Goal: Transaction & Acquisition: Purchase product/service

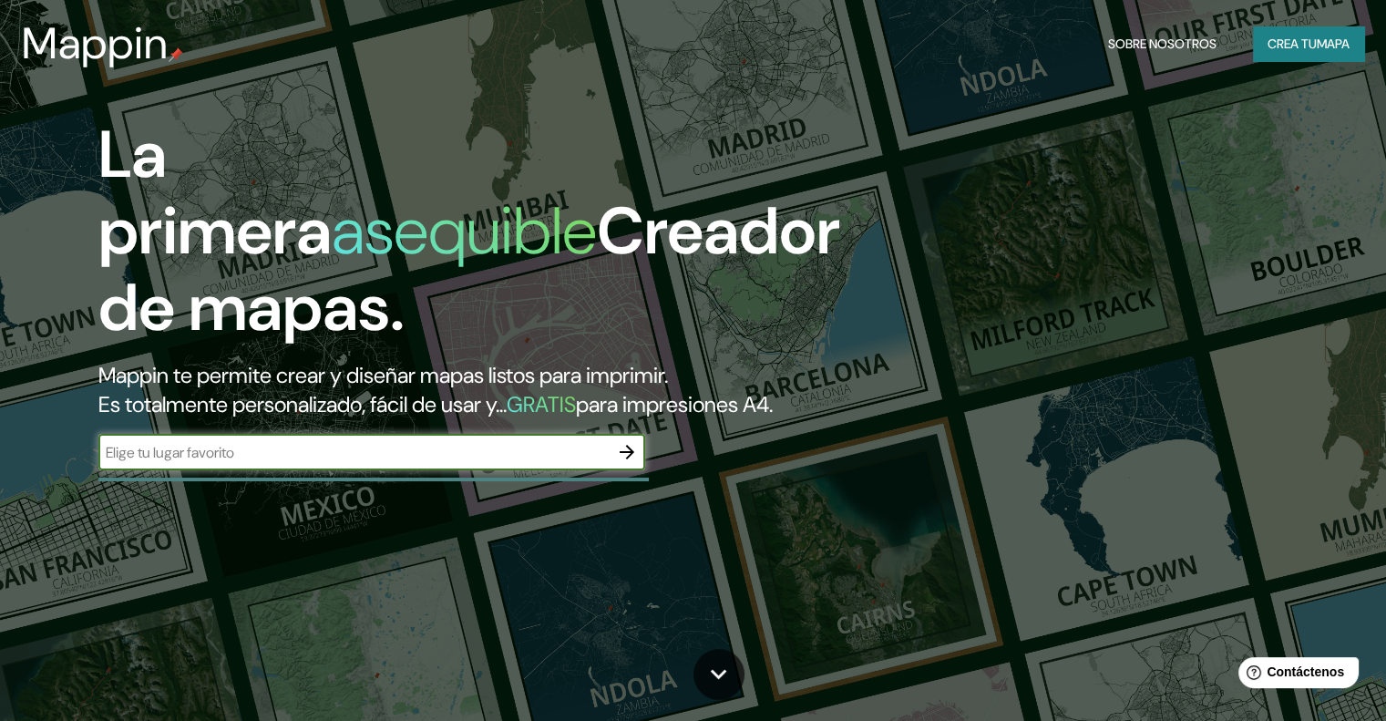
click at [450, 466] on div "​" at bounding box center [371, 452] width 547 height 36
type input "M"
type input "RIMAC"
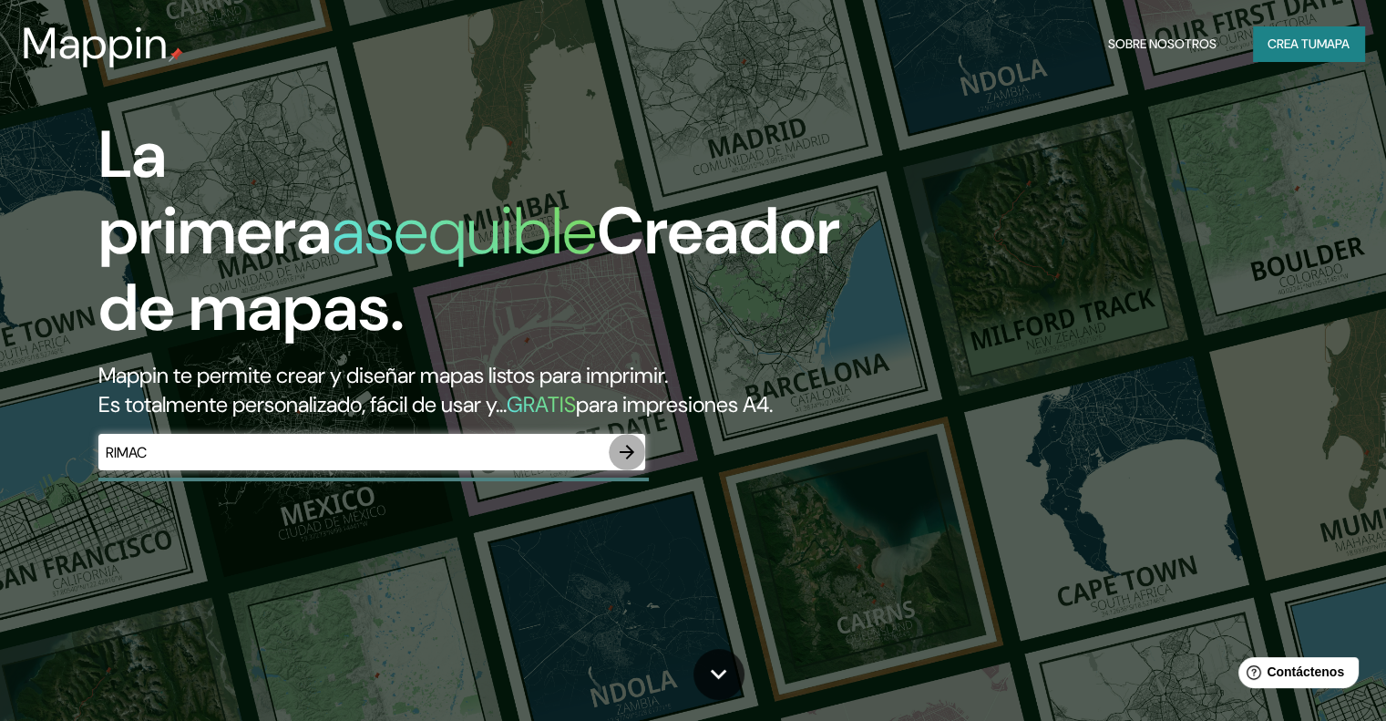
click at [634, 463] on icon "button" at bounding box center [627, 452] width 22 height 22
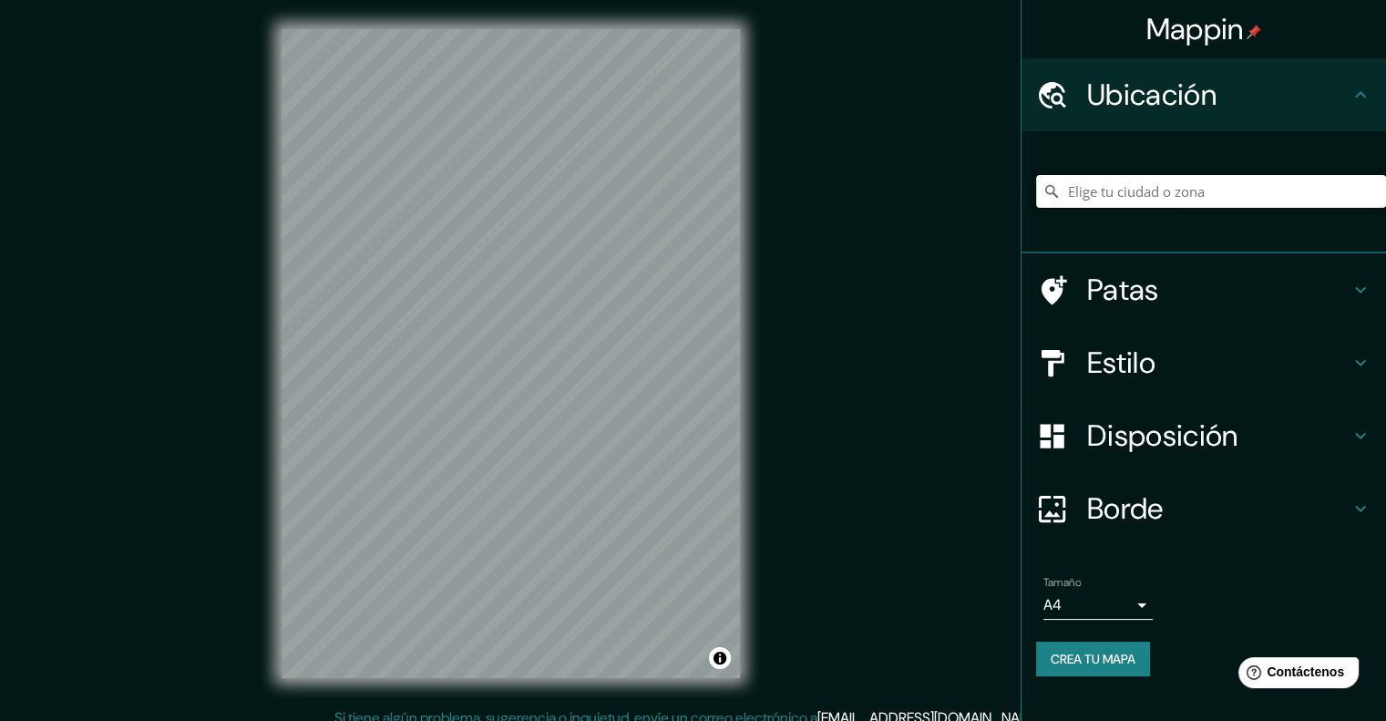
click at [1170, 179] on input "Elige tu ciudad o zona" at bounding box center [1211, 191] width 350 height 33
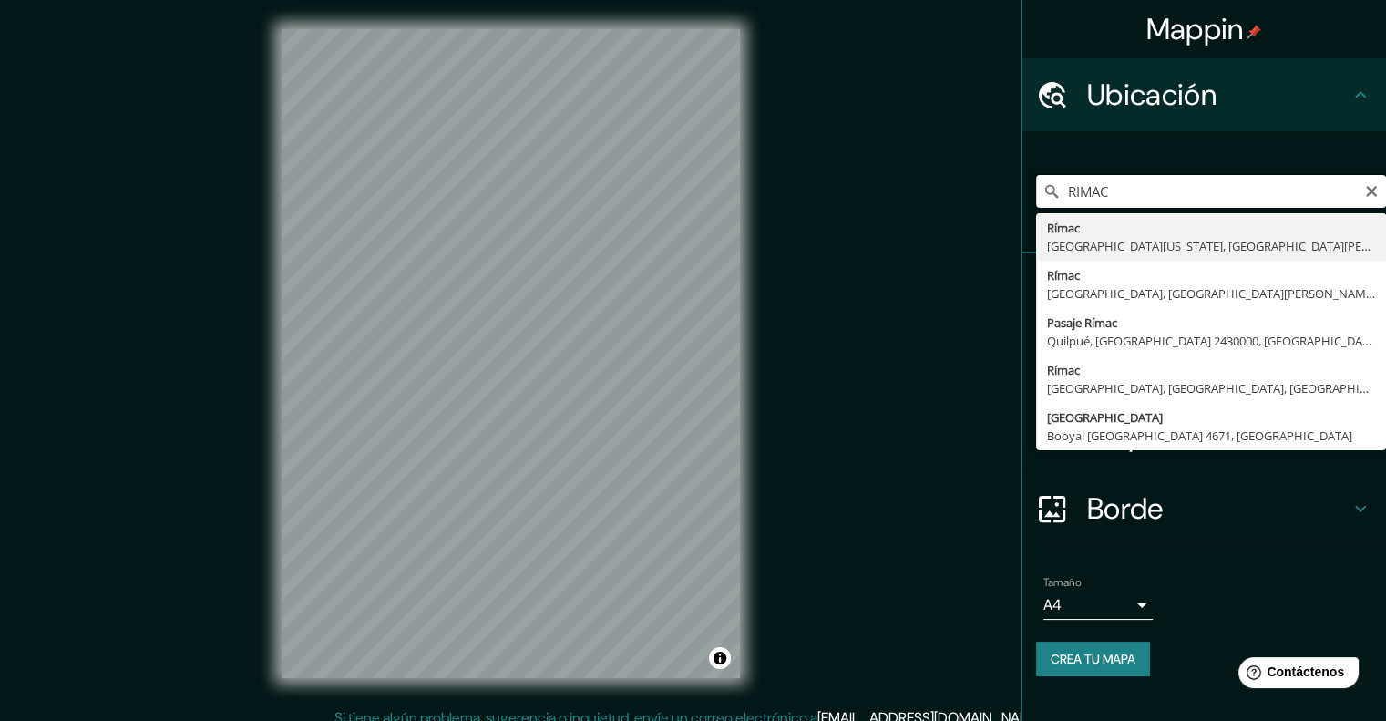
drag, startPoint x: 1144, startPoint y: 184, endPoint x: 1053, endPoint y: 200, distance: 92.4
click at [1053, 200] on div "[GEOGRAPHIC_DATA][US_STATE], [GEOGRAPHIC_DATA][PERSON_NAME], [GEOGRAPHIC_DATA][…" at bounding box center [1211, 191] width 350 height 33
click at [1053, 200] on icon at bounding box center [1051, 191] width 18 height 18
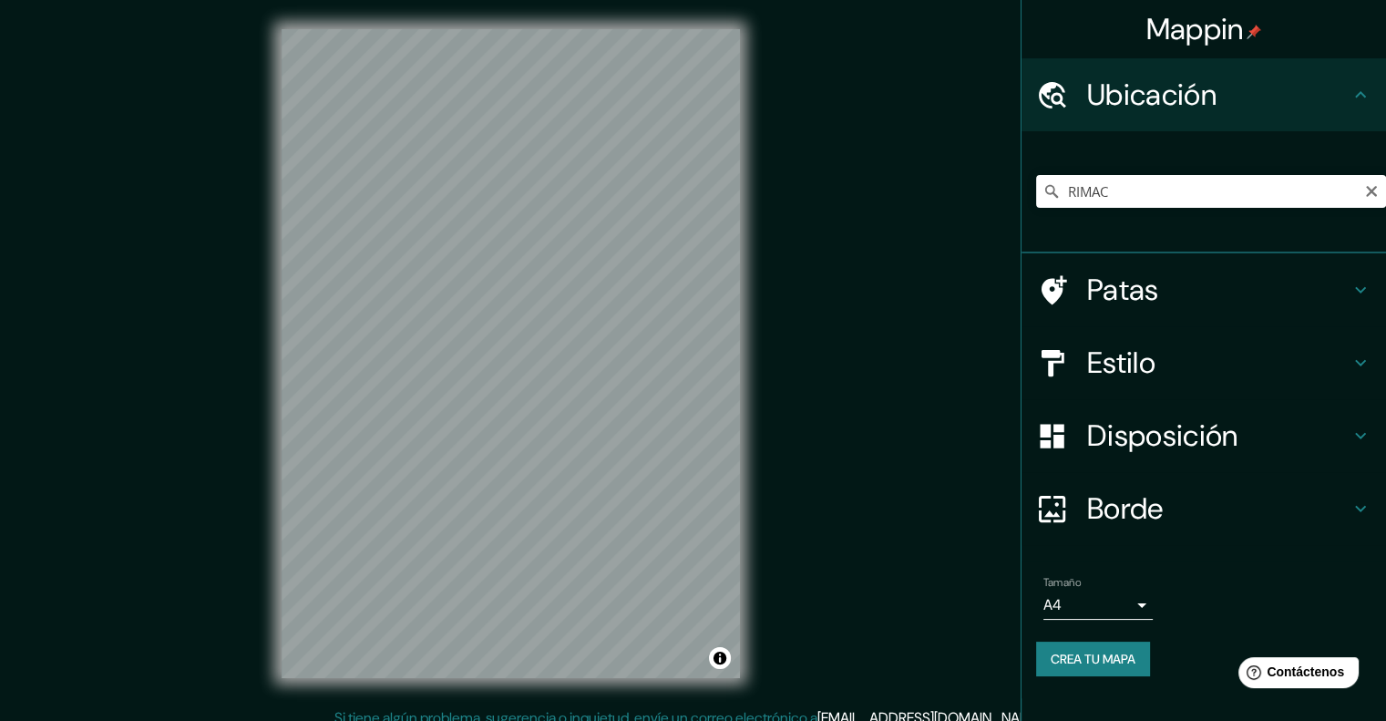
click at [1080, 174] on div "[GEOGRAPHIC_DATA][US_STATE], [GEOGRAPHIC_DATA][PERSON_NAME], [GEOGRAPHIC_DATA][…" at bounding box center [1211, 191] width 350 height 91
click at [1079, 180] on input "RIMAC" at bounding box center [1211, 191] width 350 height 33
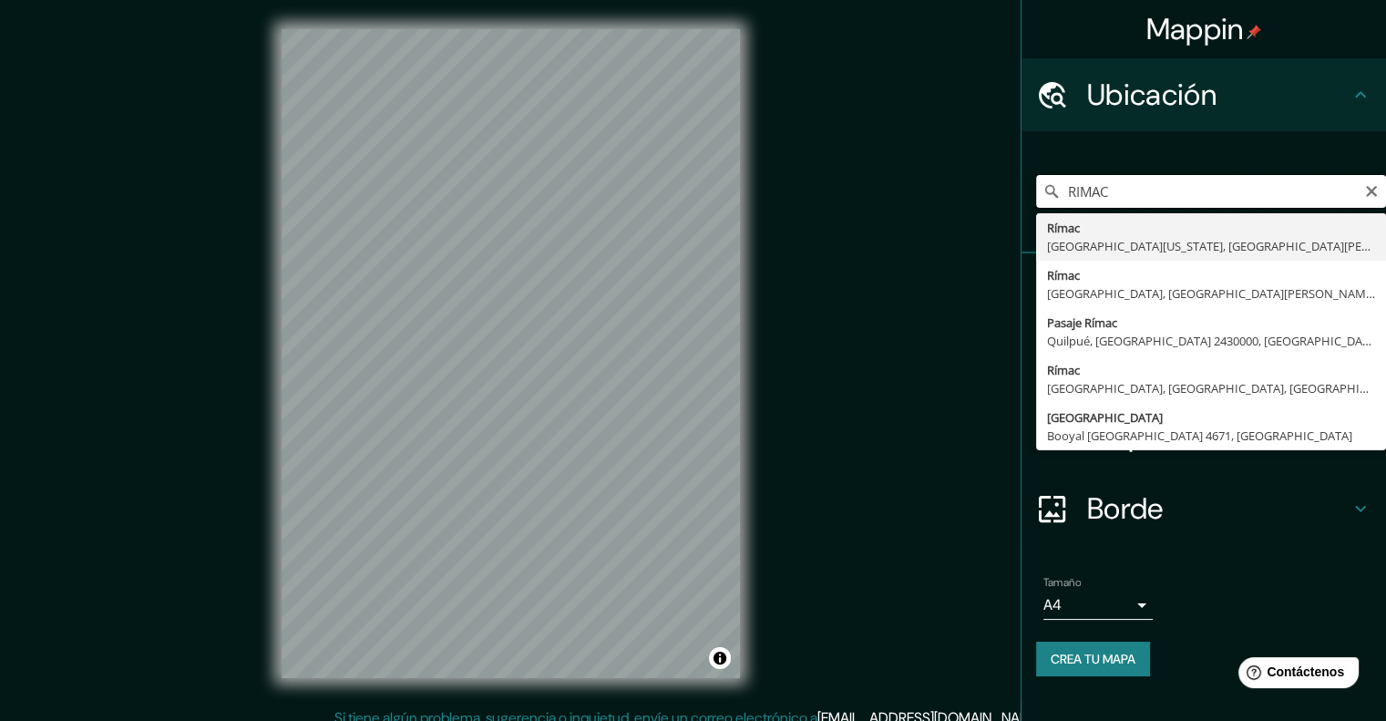
click at [1079, 180] on input "RIMAC" at bounding box center [1211, 191] width 350 height 33
type input "[GEOGRAPHIC_DATA], [GEOGRAPHIC_DATA], [GEOGRAPHIC_DATA], [GEOGRAPHIC_DATA]"
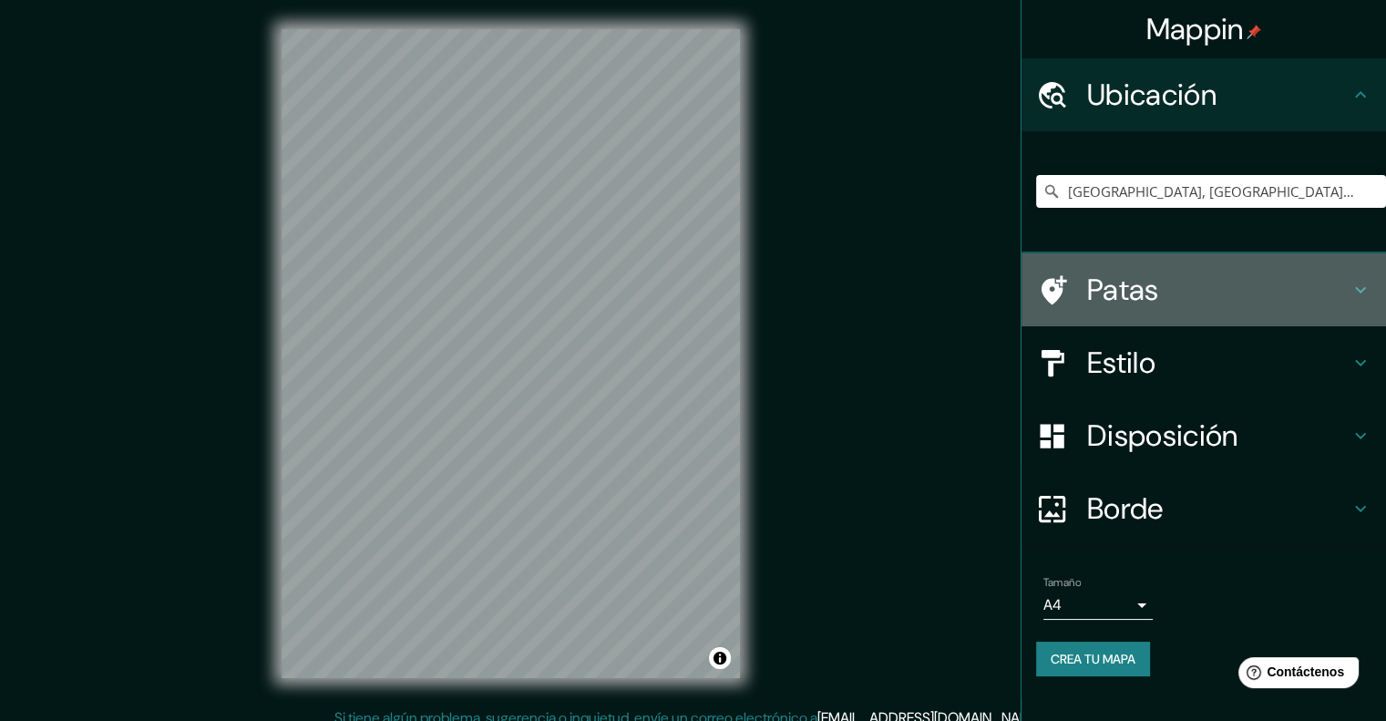
click at [1349, 280] on icon at bounding box center [1360, 290] width 22 height 22
click at [1348, 280] on div "Patas" at bounding box center [1203, 289] width 364 height 73
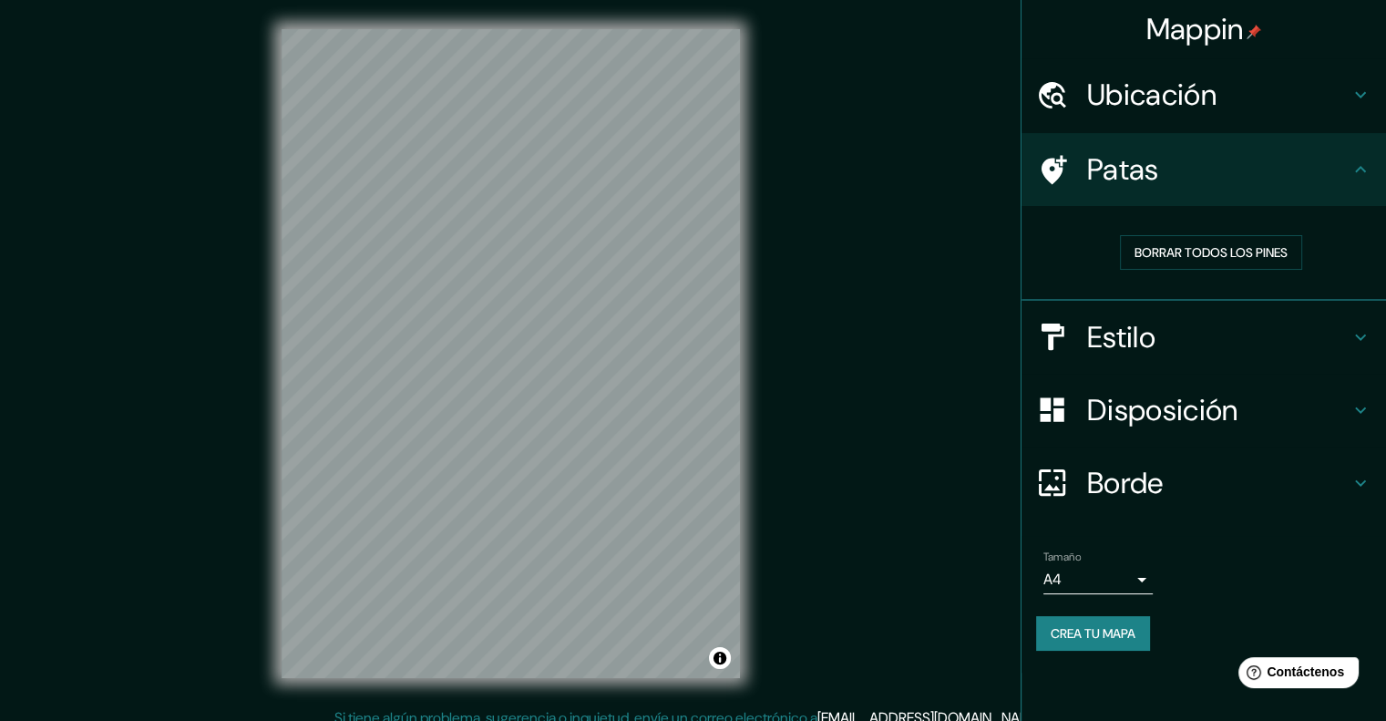
click at [1342, 306] on div "Estilo" at bounding box center [1203, 337] width 364 height 73
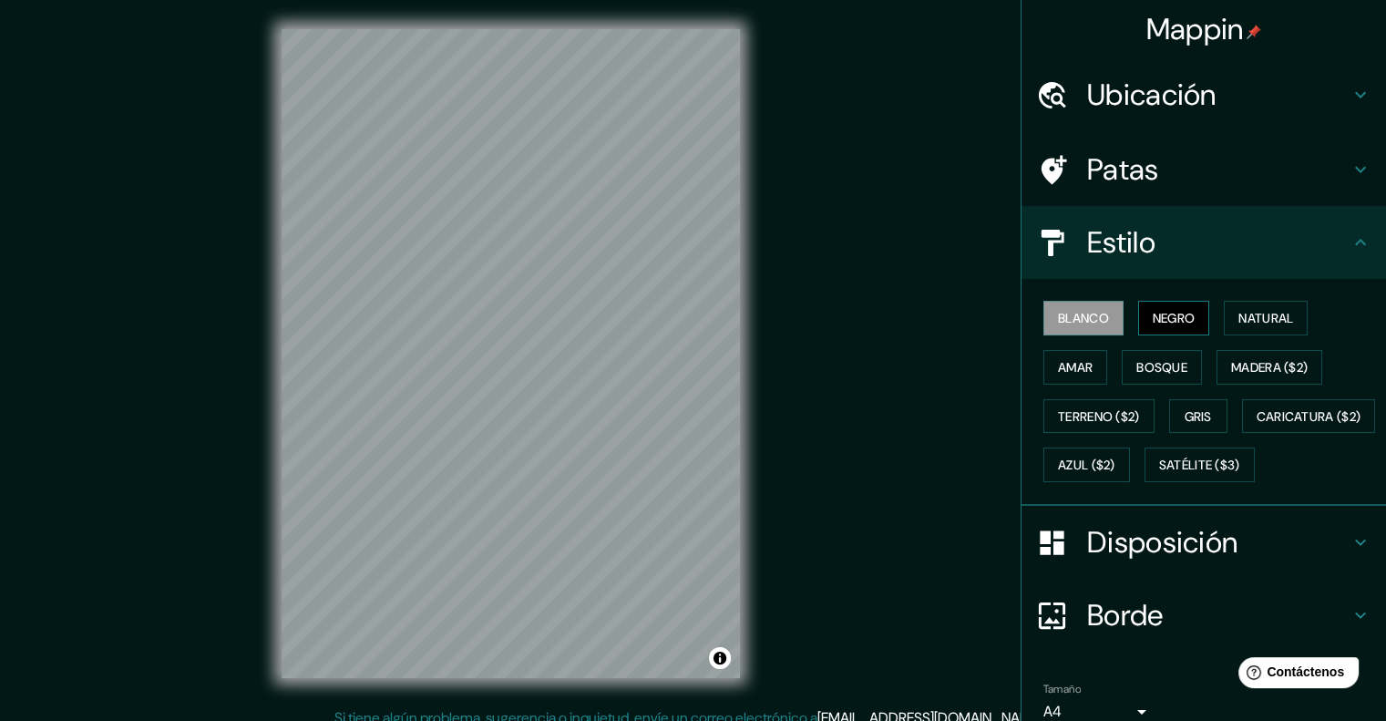
click at [1174, 313] on font "Negro" at bounding box center [1174, 318] width 43 height 16
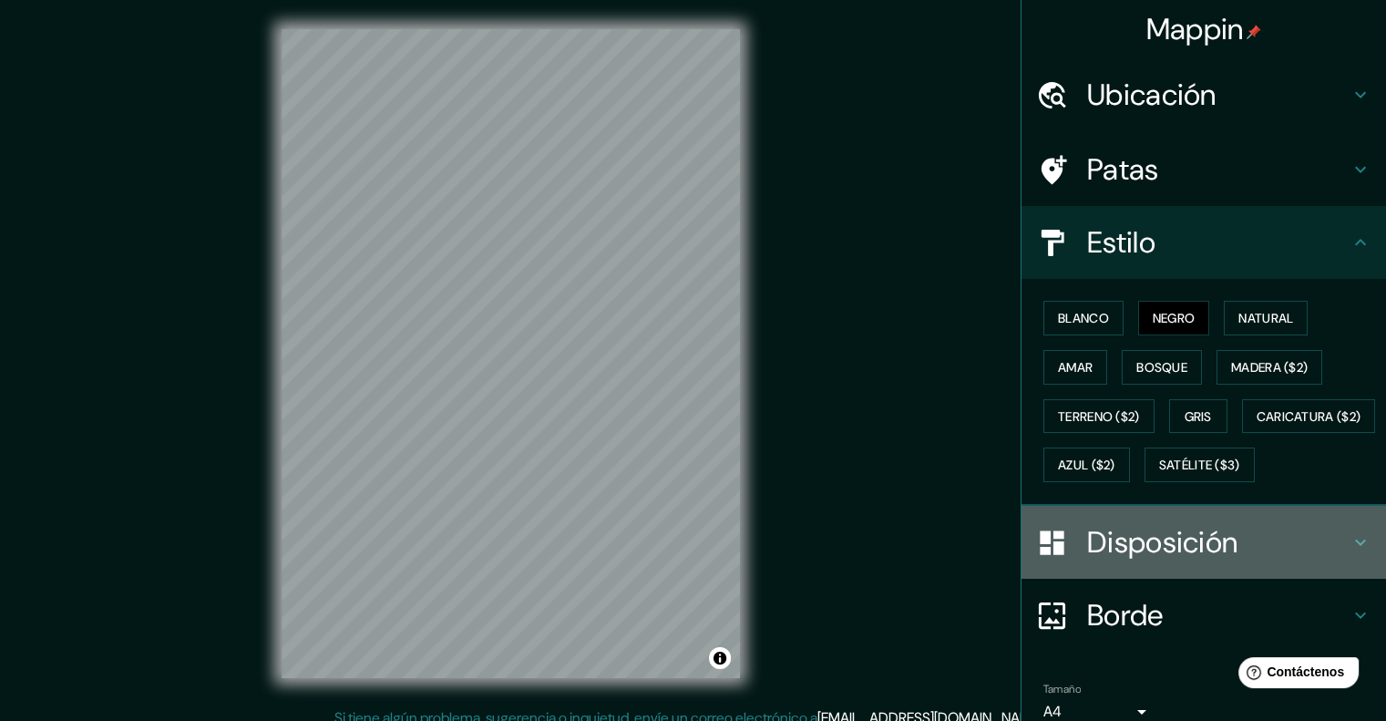
click at [1349, 553] on icon at bounding box center [1360, 542] width 22 height 22
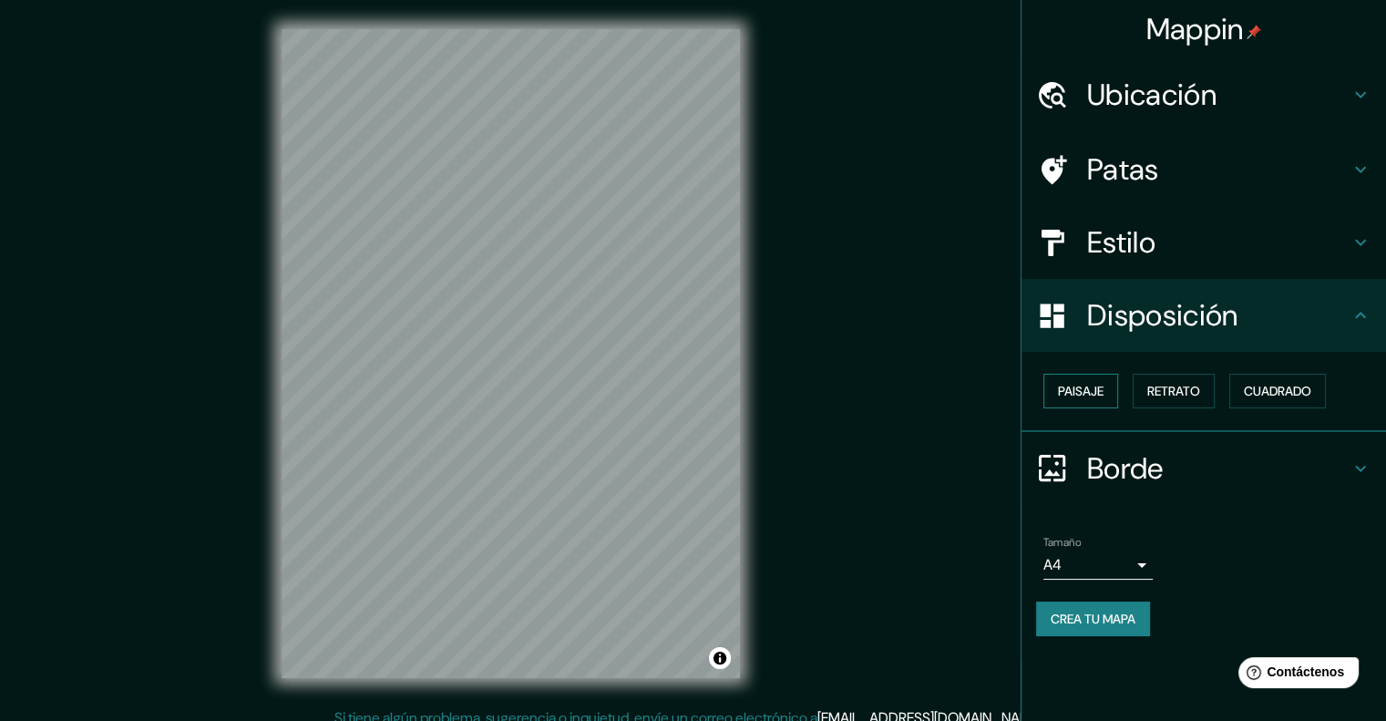
click at [1109, 403] on button "Paisaje" at bounding box center [1080, 391] width 75 height 35
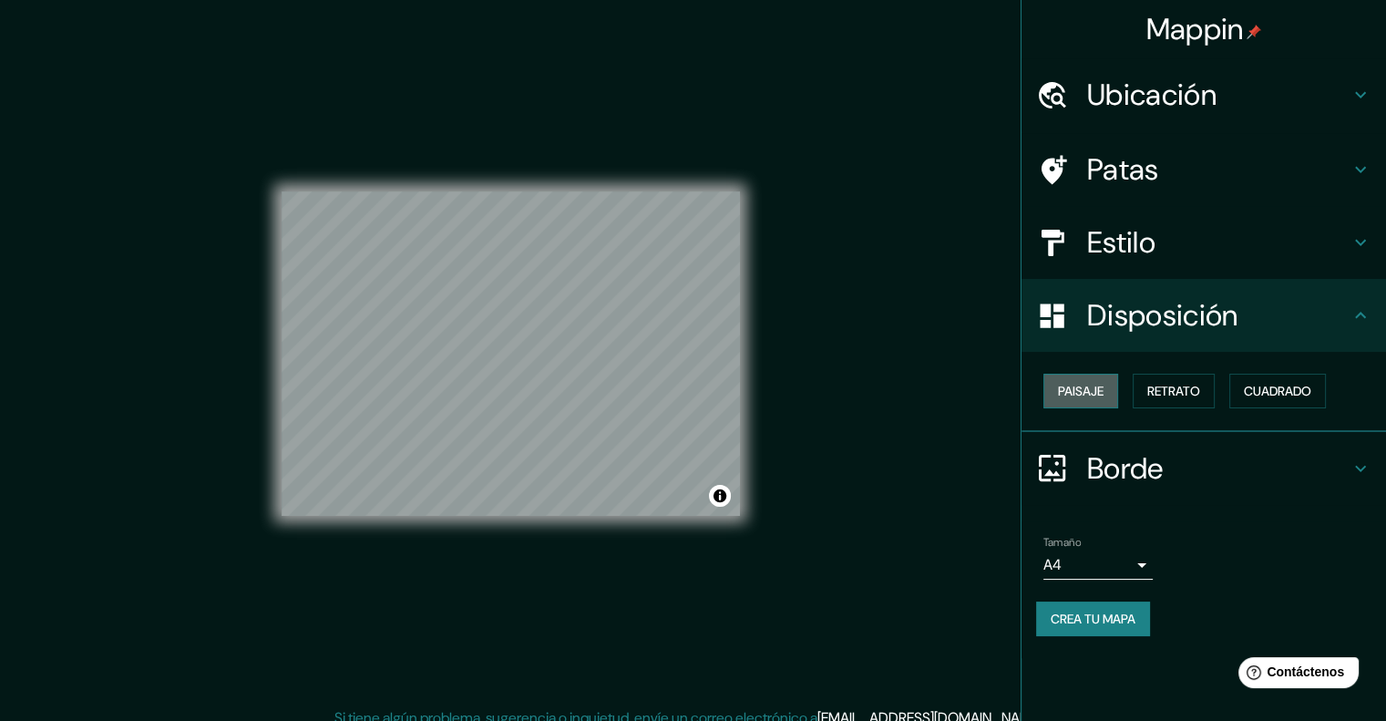
click at [1109, 403] on button "Paisaje" at bounding box center [1080, 391] width 75 height 35
click at [1168, 397] on font "Retrato" at bounding box center [1173, 391] width 53 height 16
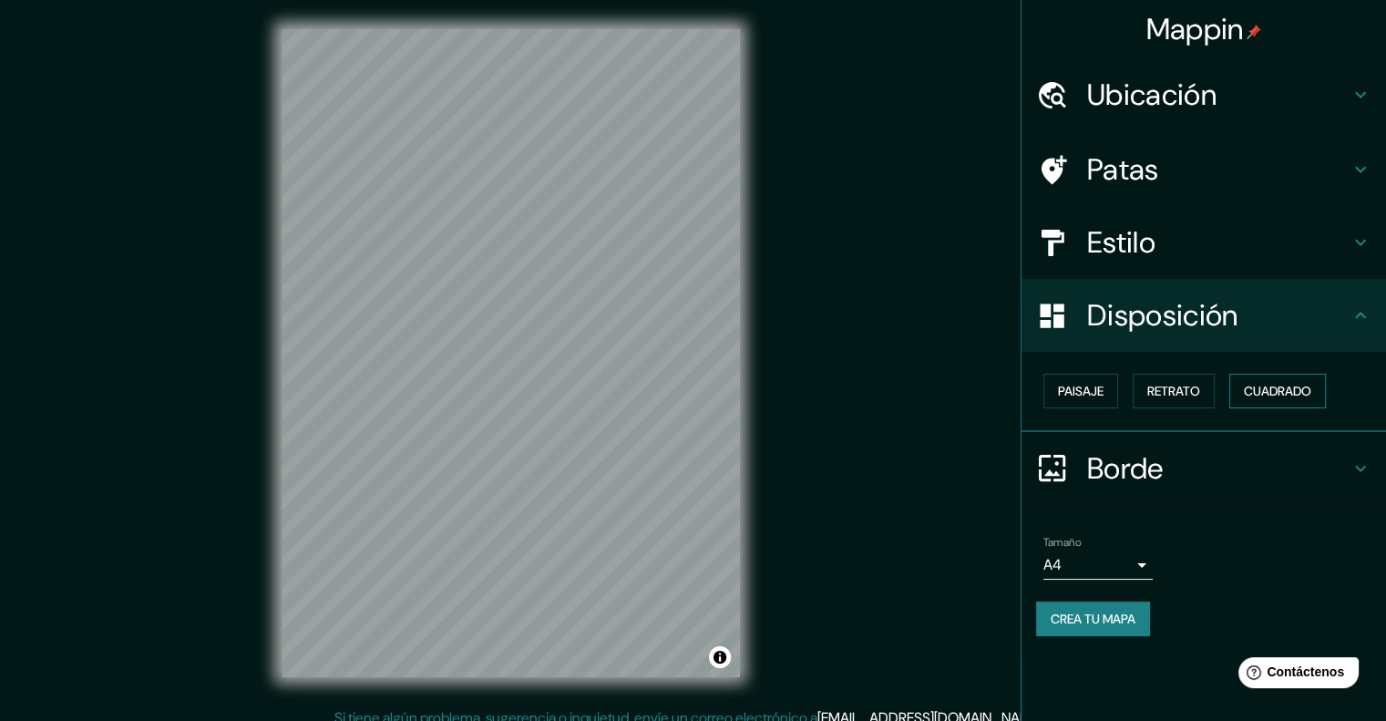
click at [1265, 388] on font "Cuadrado" at bounding box center [1277, 391] width 67 height 16
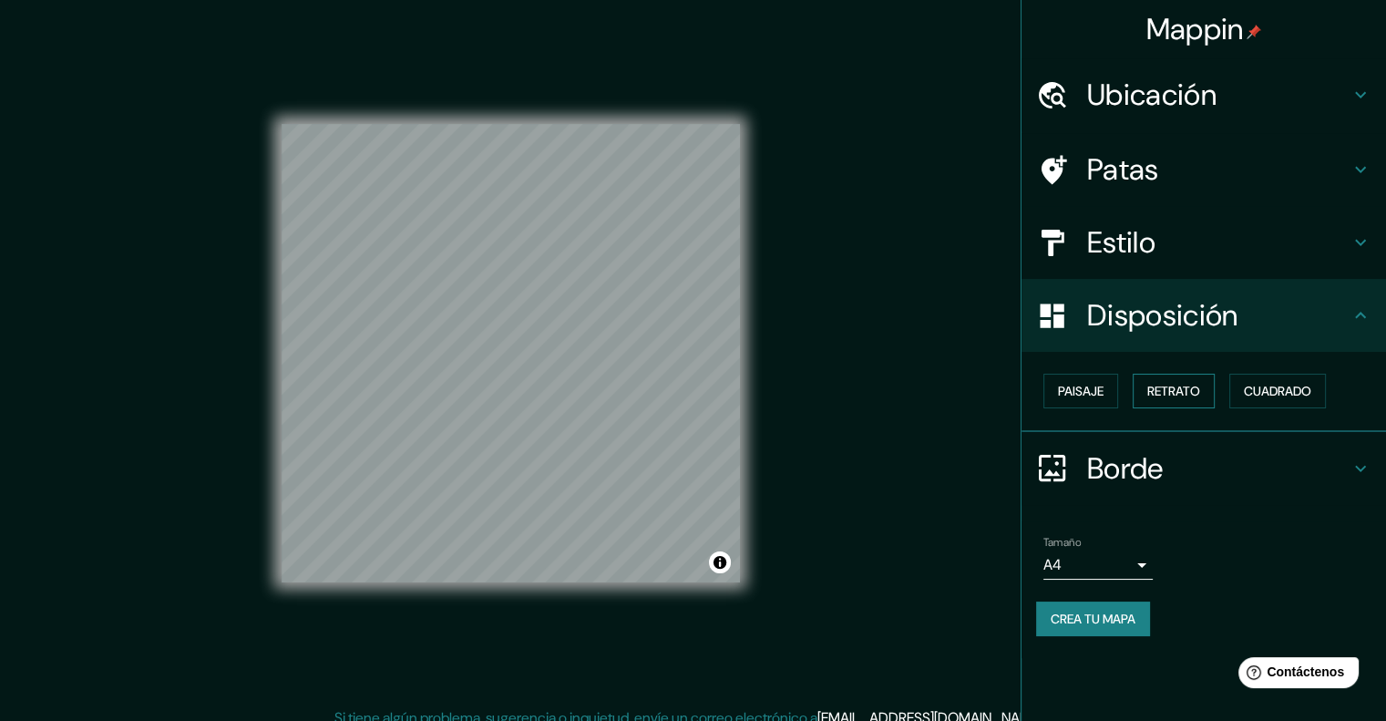
click at [1188, 391] on font "Retrato" at bounding box center [1173, 391] width 53 height 16
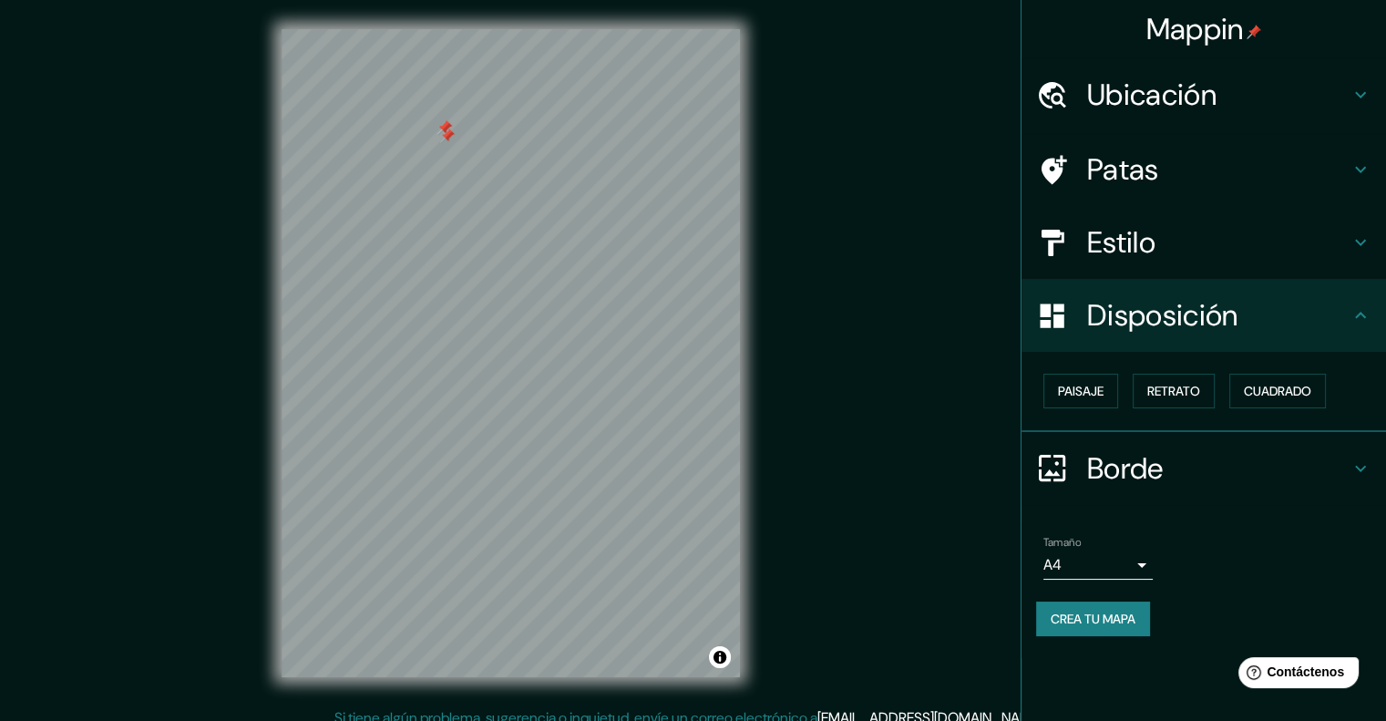
click at [440, 29] on div at bounding box center [511, 29] width 458 height 0
click at [435, 29] on div at bounding box center [511, 29] width 458 height 0
click at [445, 165] on div at bounding box center [444, 161] width 15 height 15
click at [452, 141] on div at bounding box center [450, 145] width 15 height 15
click at [429, 29] on div at bounding box center [511, 29] width 458 height 0
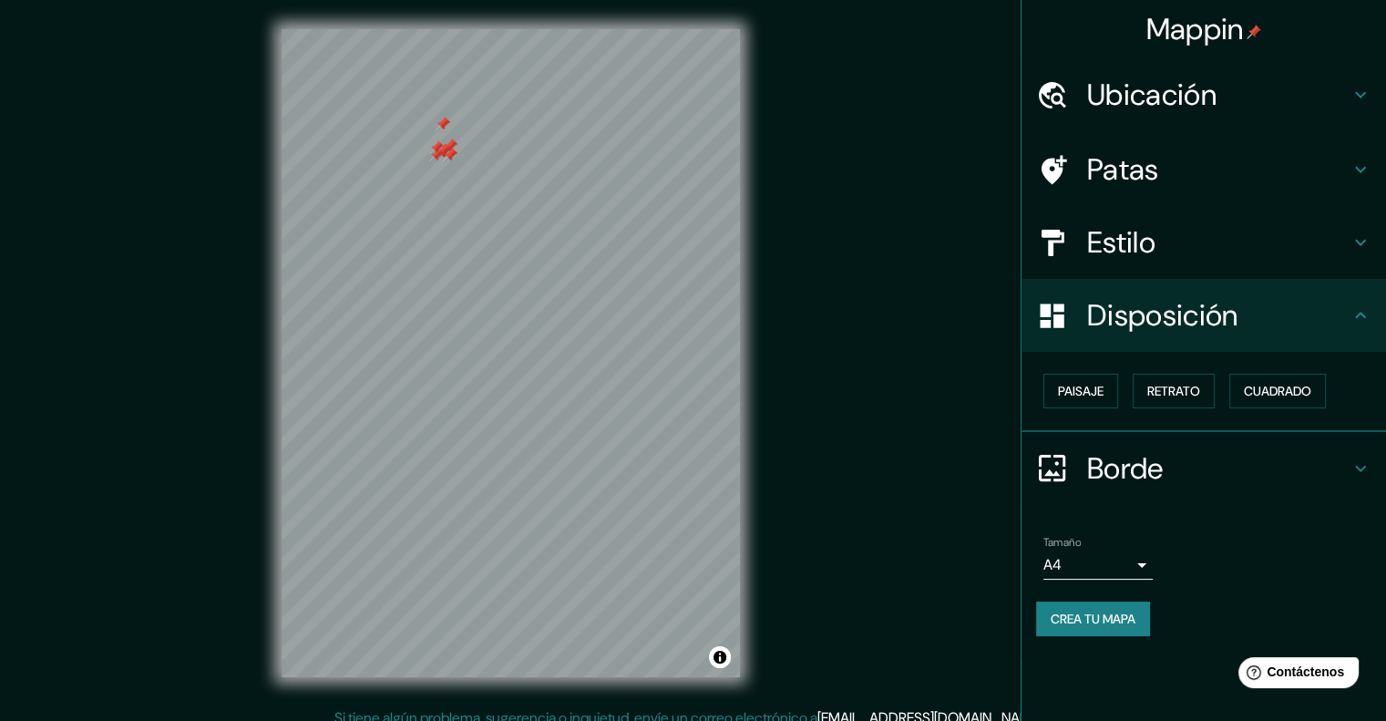
click at [1246, 443] on div "Borde" at bounding box center [1203, 468] width 364 height 73
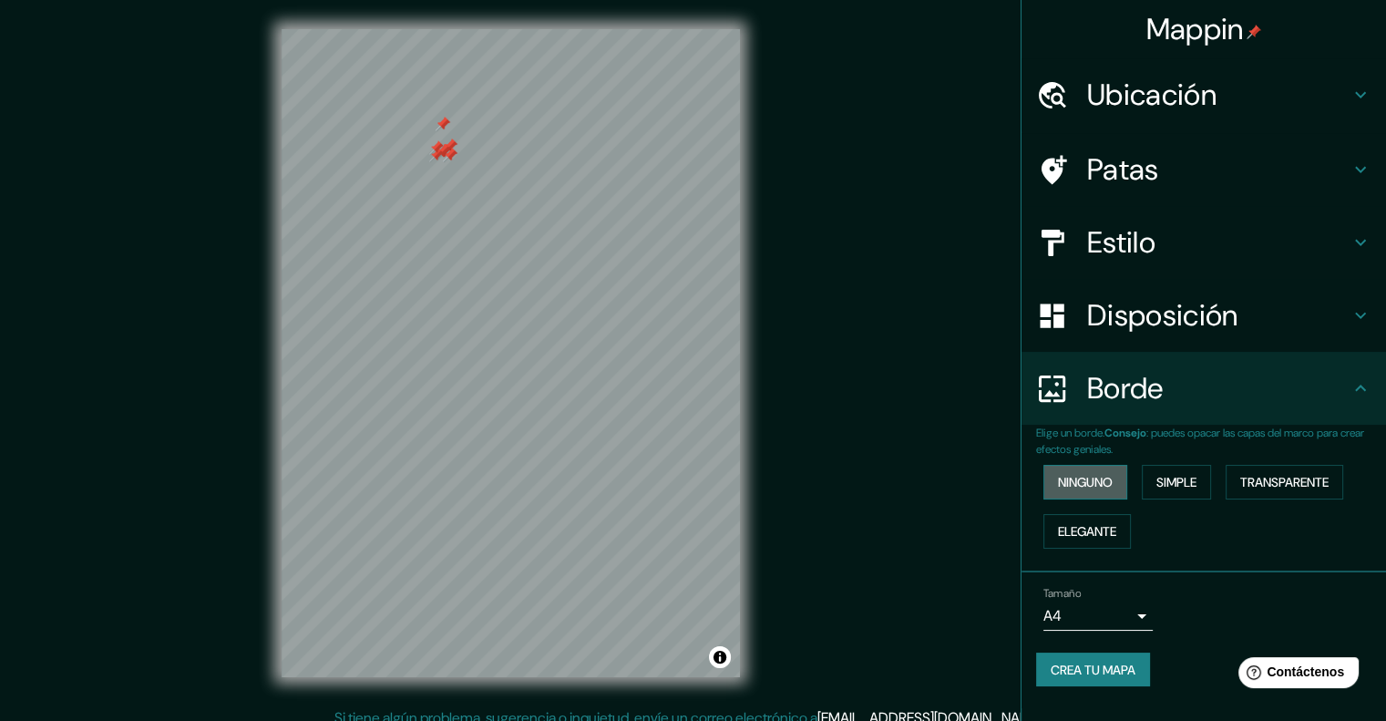
click at [1112, 474] on font "Ninguno" at bounding box center [1085, 482] width 55 height 16
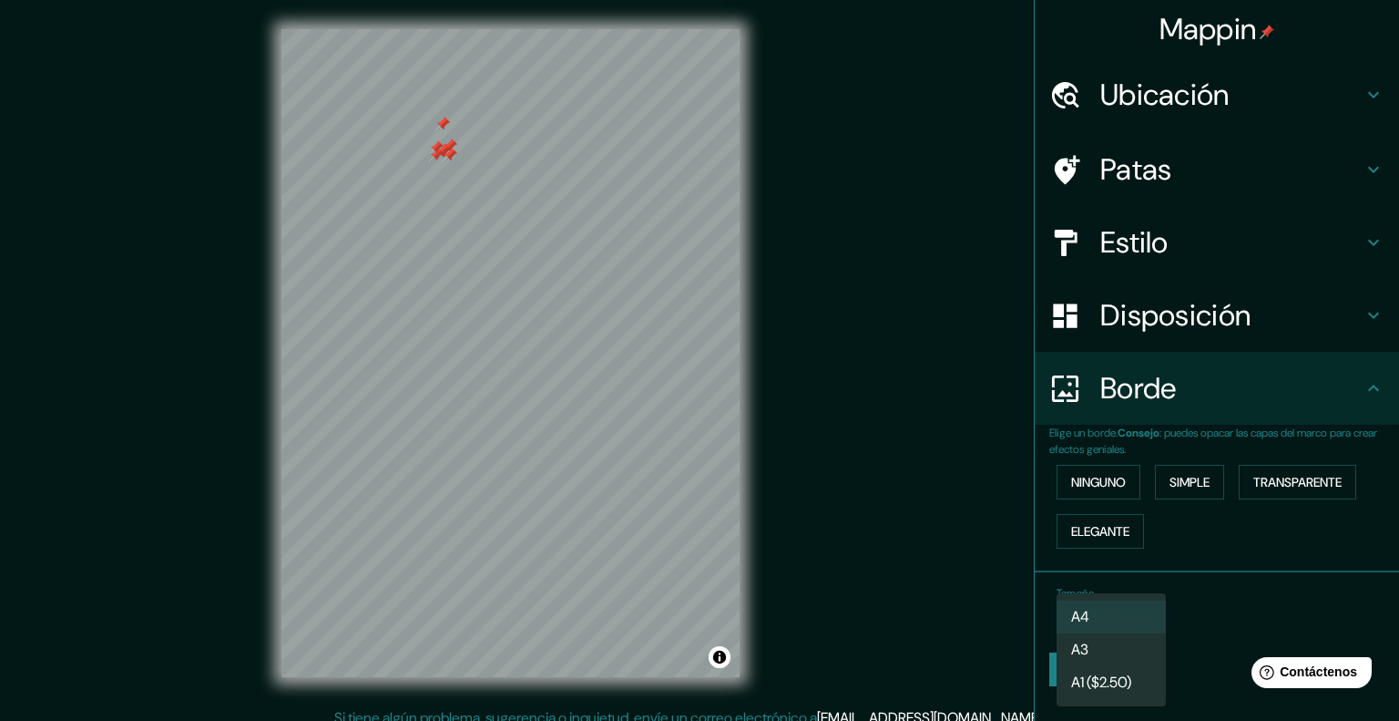
click at [1138, 610] on body "Mappin Ubicación [GEOGRAPHIC_DATA], [GEOGRAPHIC_DATA], [GEOGRAPHIC_DATA], [GEOG…" at bounding box center [699, 360] width 1399 height 721
click at [1114, 637] on li "A3" at bounding box center [1111, 651] width 109 height 34
type input "a4"
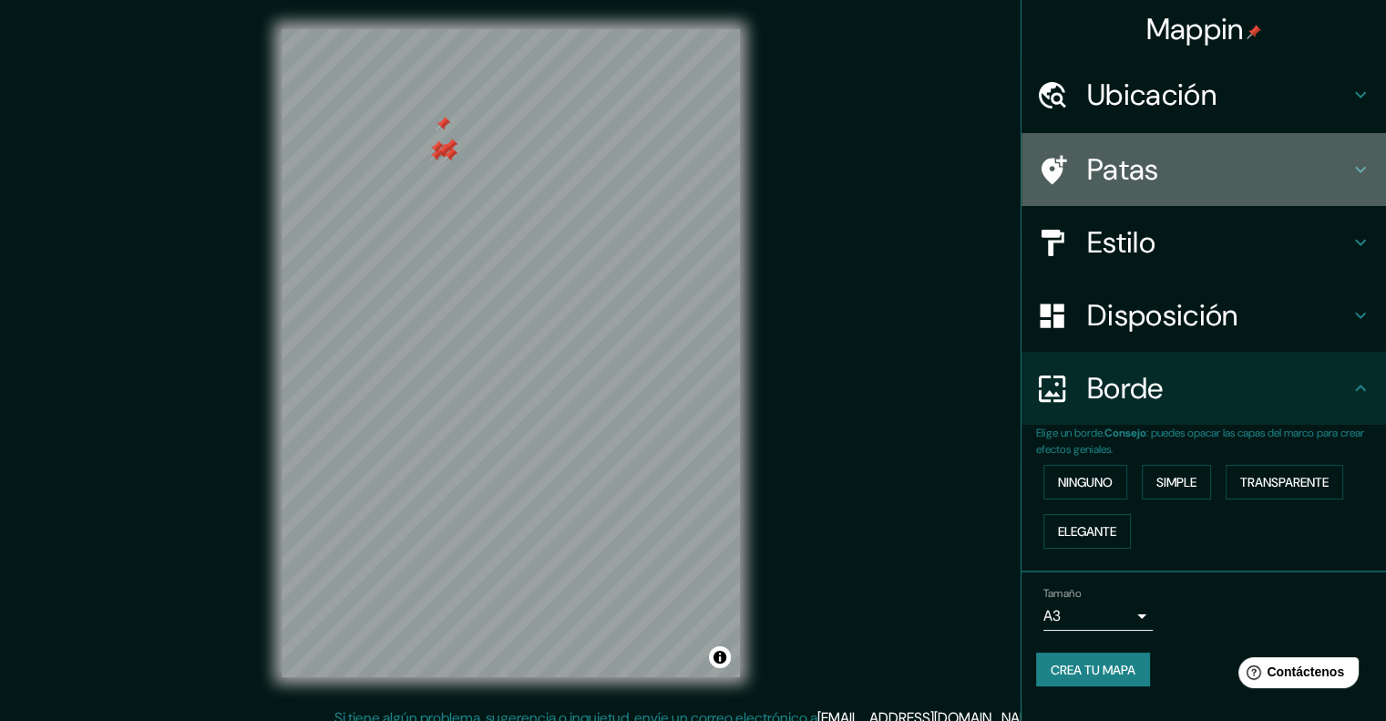
click at [1250, 141] on div "Patas" at bounding box center [1203, 169] width 364 height 73
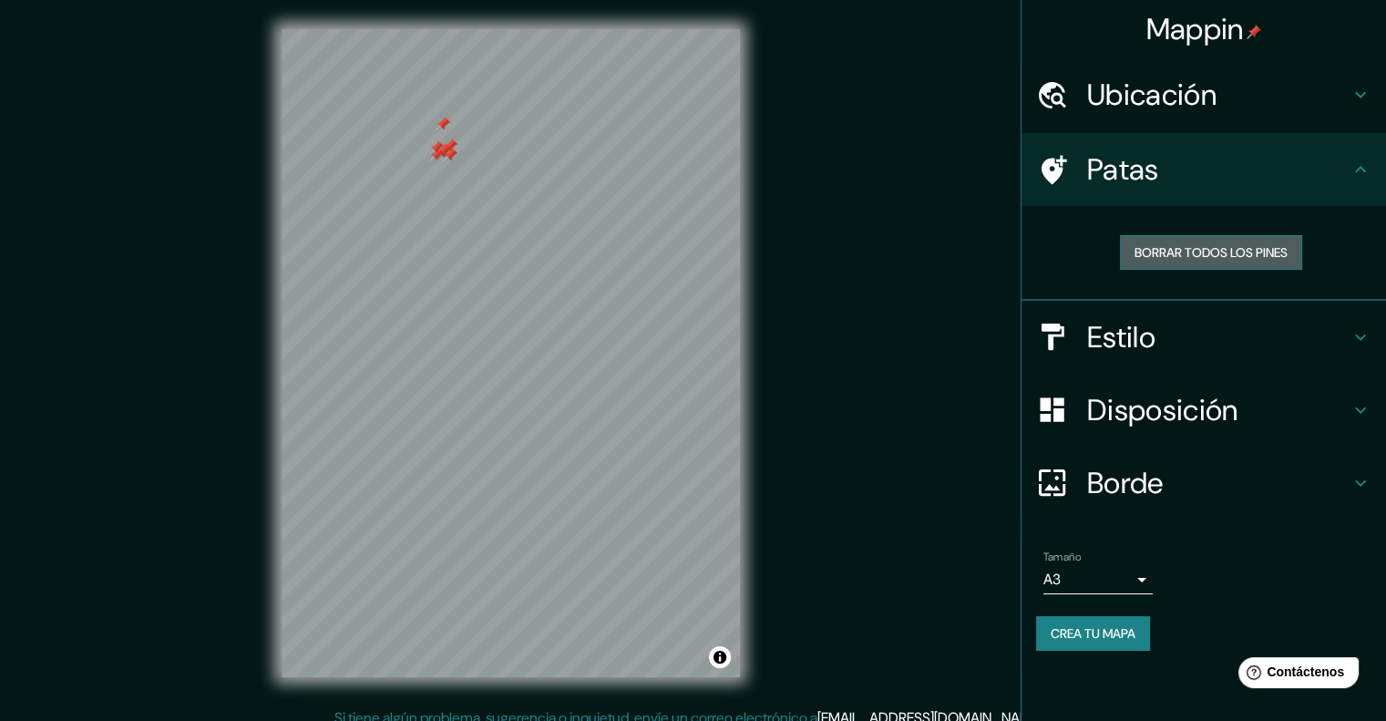
click at [1245, 247] on font "Borrar todos los pines" at bounding box center [1210, 252] width 153 height 16
click at [1340, 404] on h4 "Disposición" at bounding box center [1218, 410] width 262 height 36
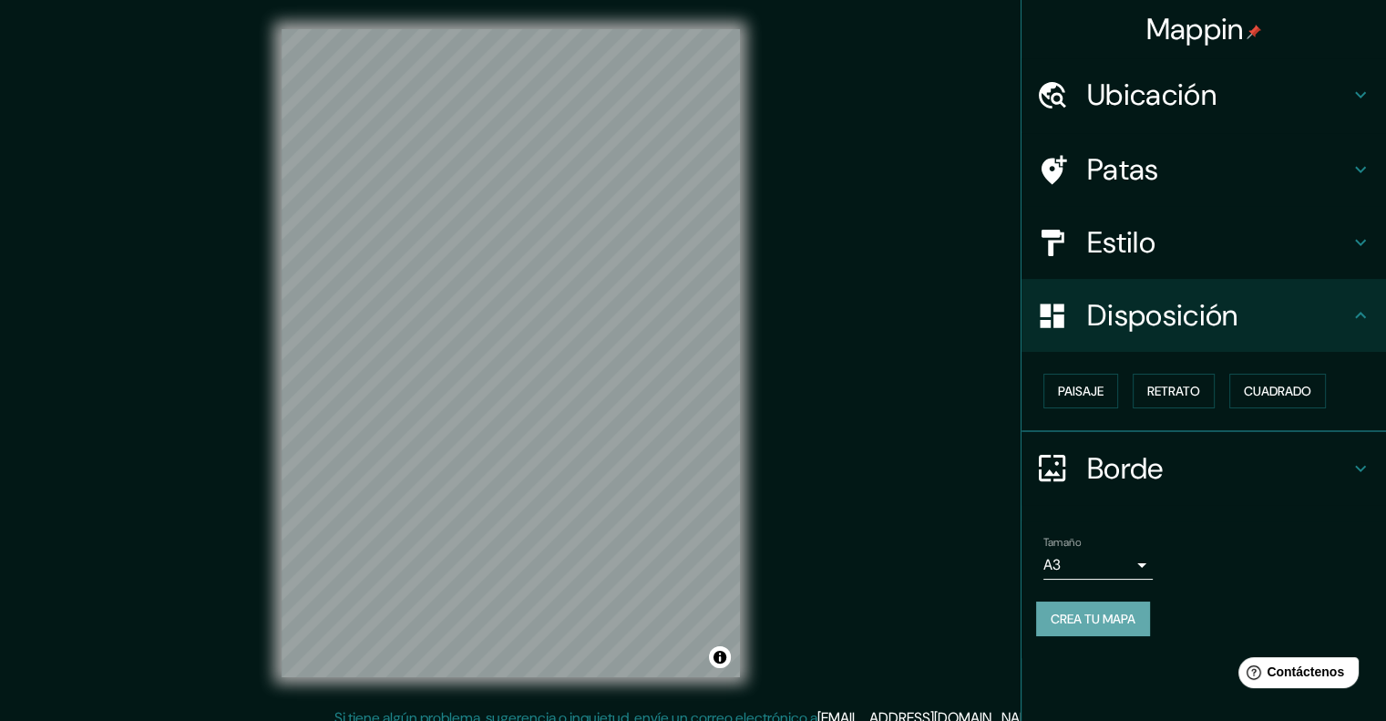
click at [1126, 619] on font "Crea tu mapa" at bounding box center [1092, 618] width 85 height 16
click at [1352, 317] on icon at bounding box center [1360, 315] width 22 height 22
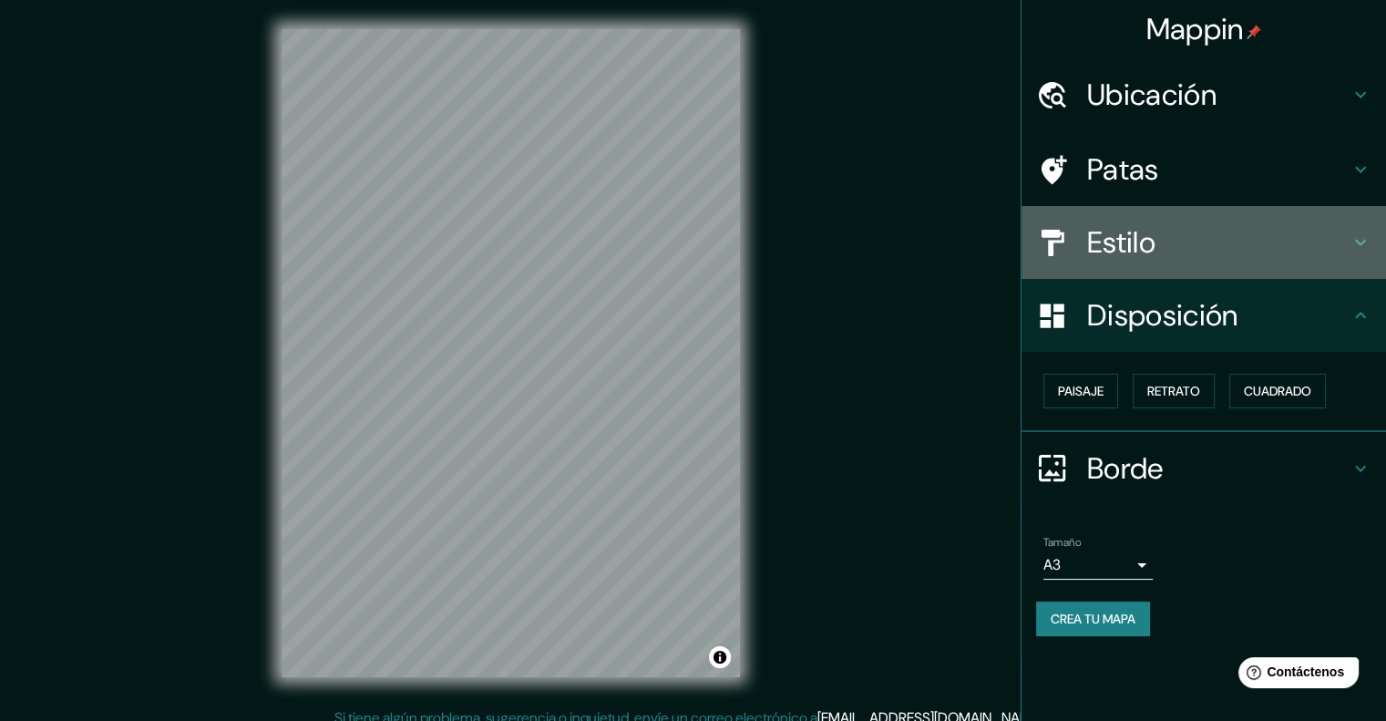
click at [1358, 242] on icon at bounding box center [1360, 243] width 11 height 6
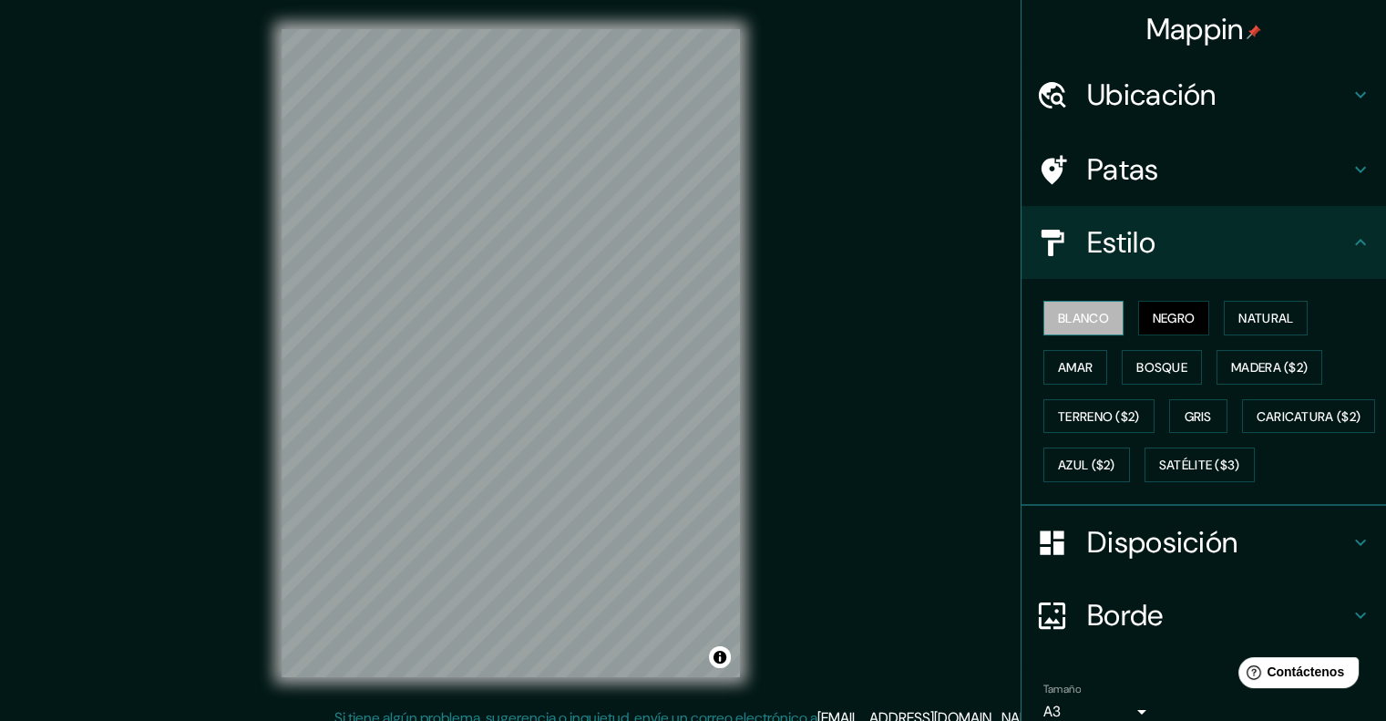
click at [1080, 313] on font "Blanco" at bounding box center [1083, 318] width 51 height 16
click at [1195, 326] on button "Negro" at bounding box center [1174, 318] width 72 height 35
click at [1238, 320] on font "Natural" at bounding box center [1265, 318] width 55 height 16
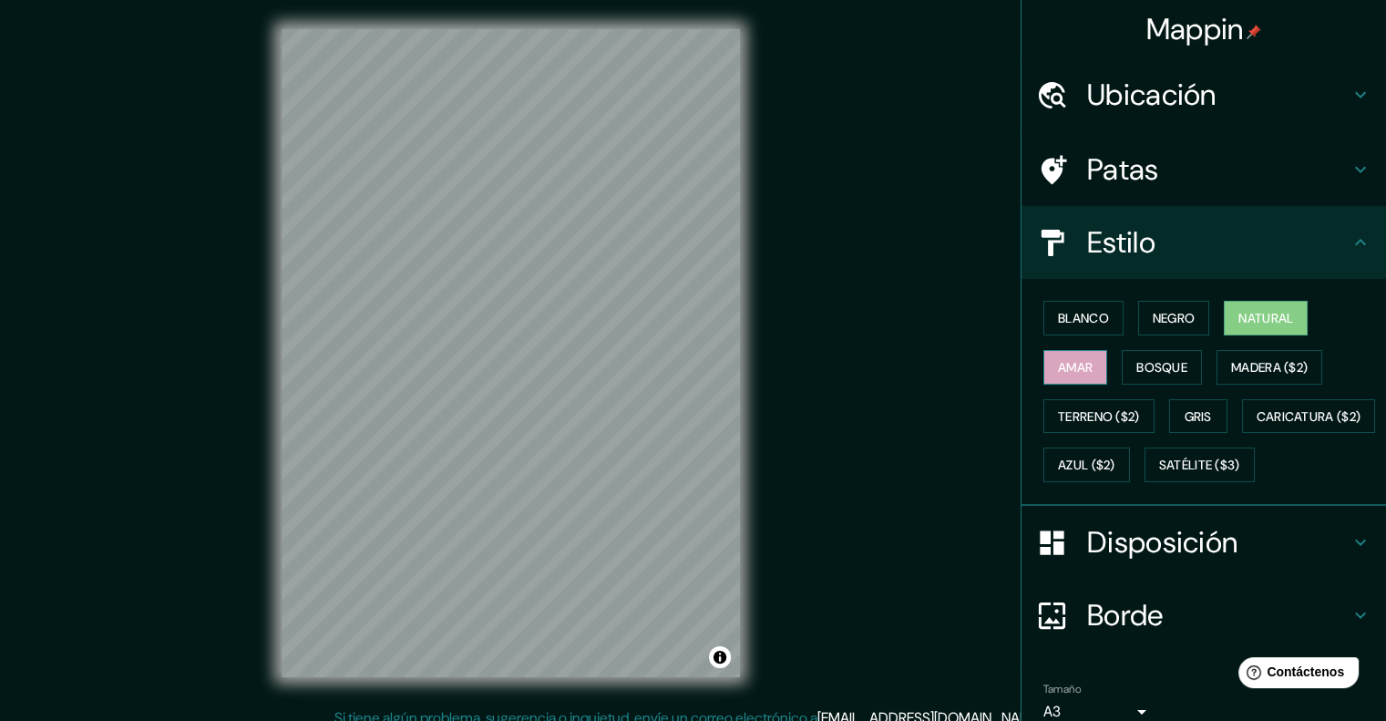
click at [1090, 354] on button "Amar" at bounding box center [1075, 367] width 64 height 35
click at [1144, 359] on font "Bosque" at bounding box center [1161, 367] width 51 height 16
click at [1143, 360] on font "Bosque" at bounding box center [1161, 367] width 51 height 16
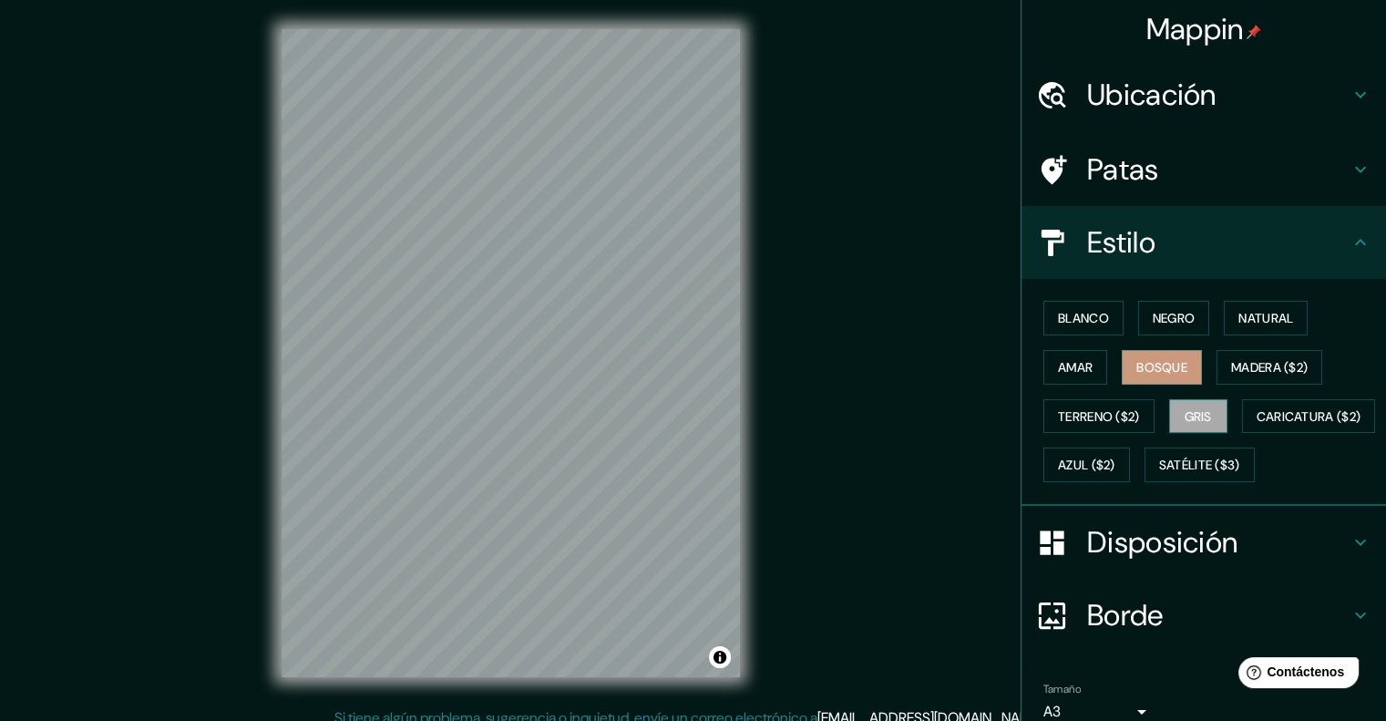
click at [1198, 411] on font "Gris" at bounding box center [1197, 416] width 27 height 16
click at [1111, 422] on font "Terreno ($2)" at bounding box center [1099, 416] width 82 height 16
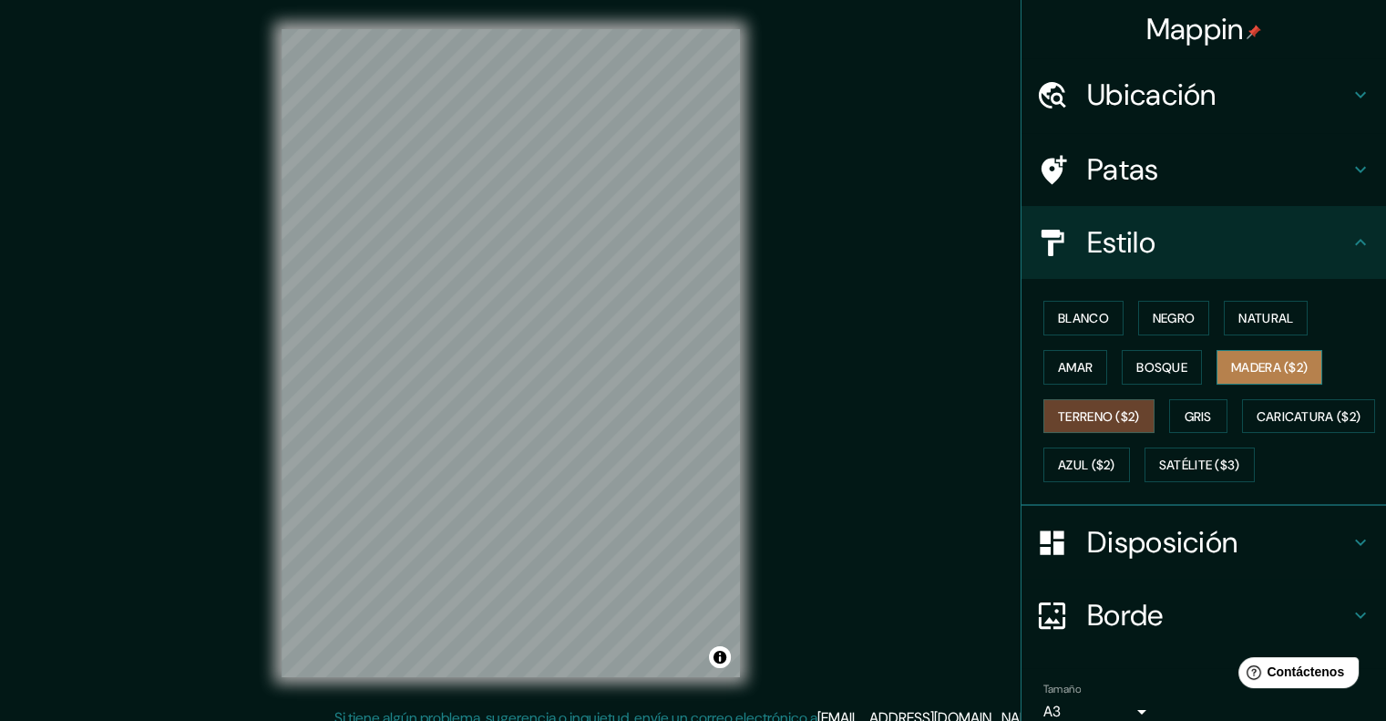
click at [1231, 374] on font "Madera ($2)" at bounding box center [1269, 367] width 77 height 16
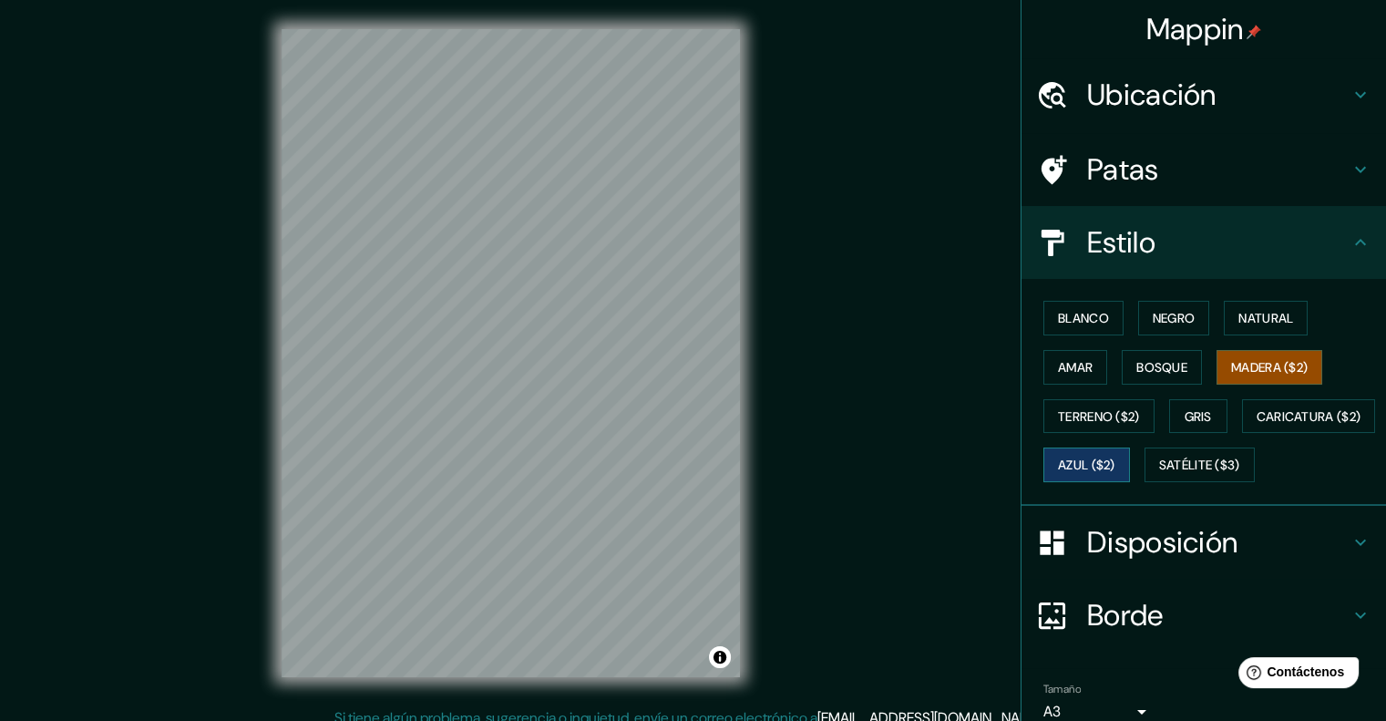
click at [1115, 457] on font "Azul ($2)" at bounding box center [1086, 465] width 57 height 16
click at [1144, 482] on button "Satélite ($3)" at bounding box center [1199, 464] width 110 height 35
